Goal: Task Accomplishment & Management: Manage account settings

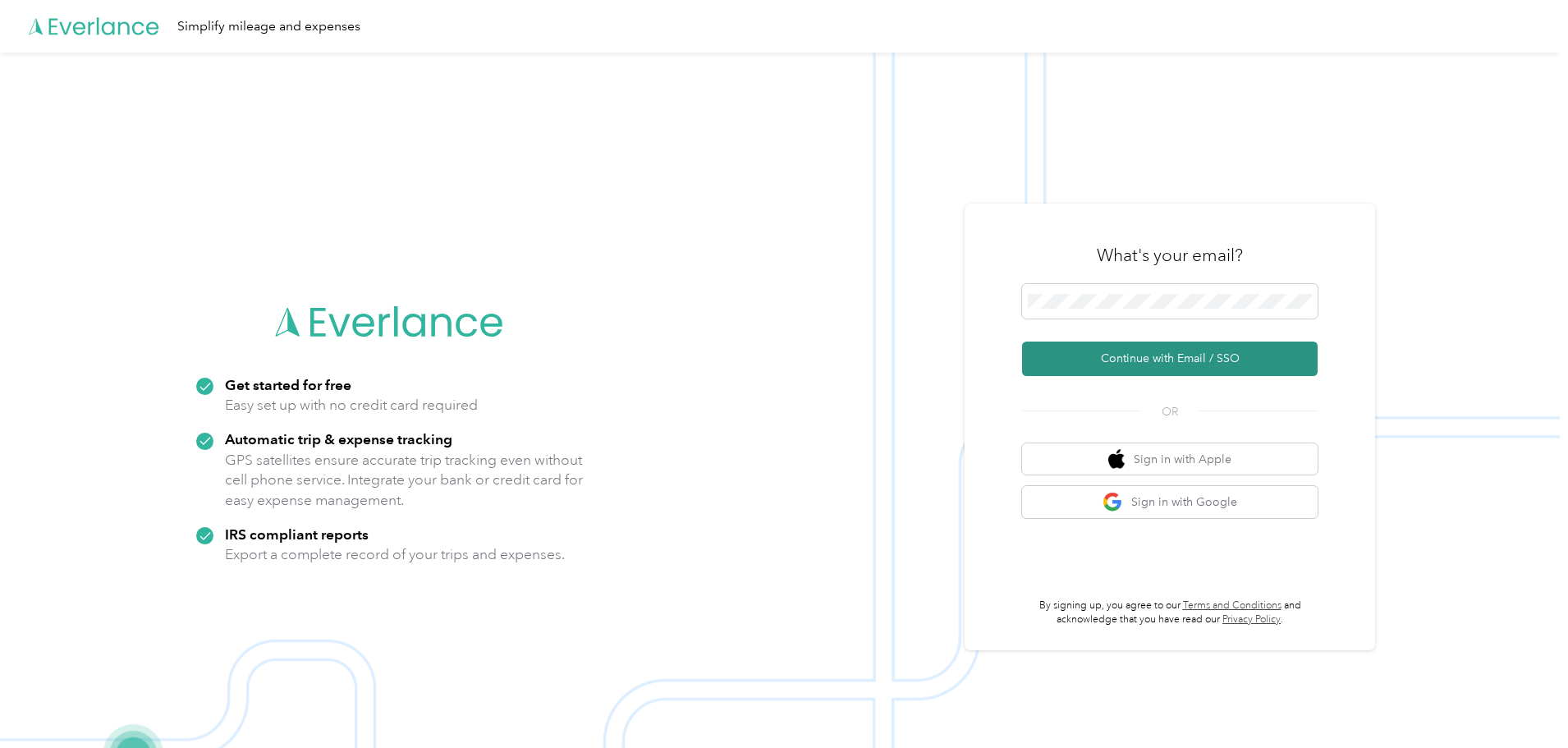
click at [1165, 356] on button "Continue with Email / SSO" at bounding box center [1169, 359] width 295 height 34
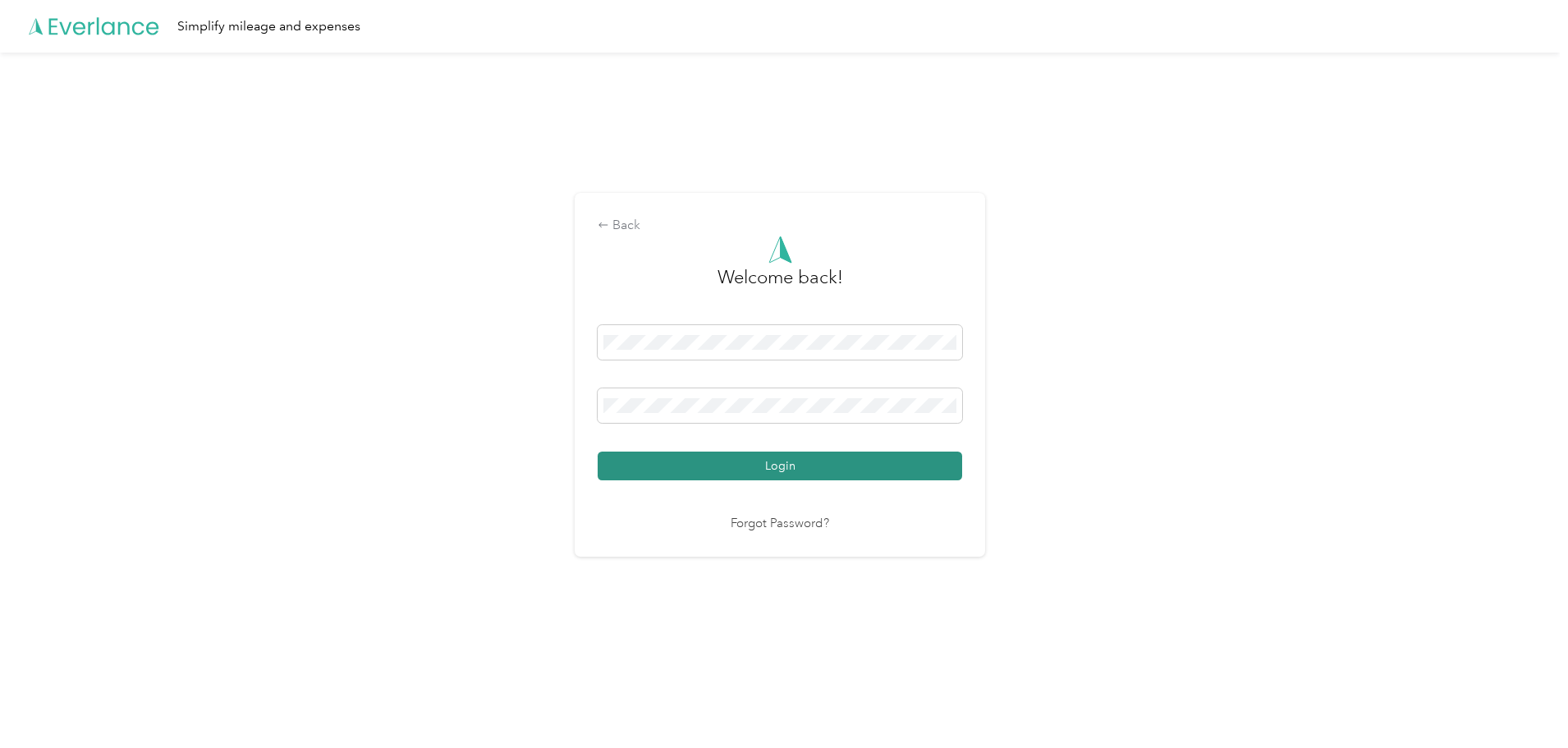
click at [679, 473] on button "Login" at bounding box center [780, 466] width 365 height 29
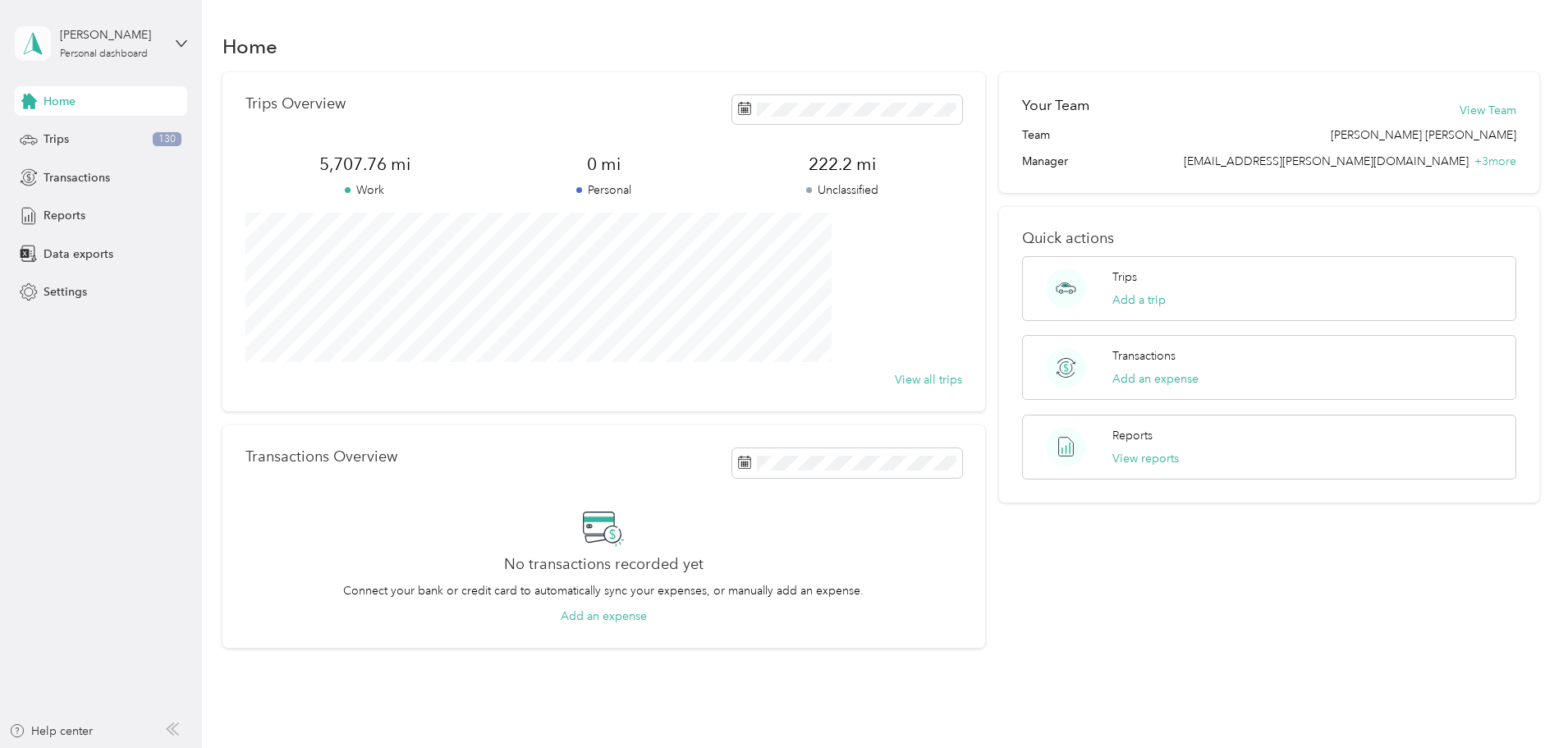
click at [33, 52] on icon at bounding box center [33, 43] width 24 height 23
click at [57, 45] on div "Charles Silva Personal dashboard" at bounding box center [88, 43] width 148 height 34
click at [69, 106] on span "Home" at bounding box center [60, 102] width 32 height 18
